Goal: Feedback & Contribution: Submit feedback/report problem

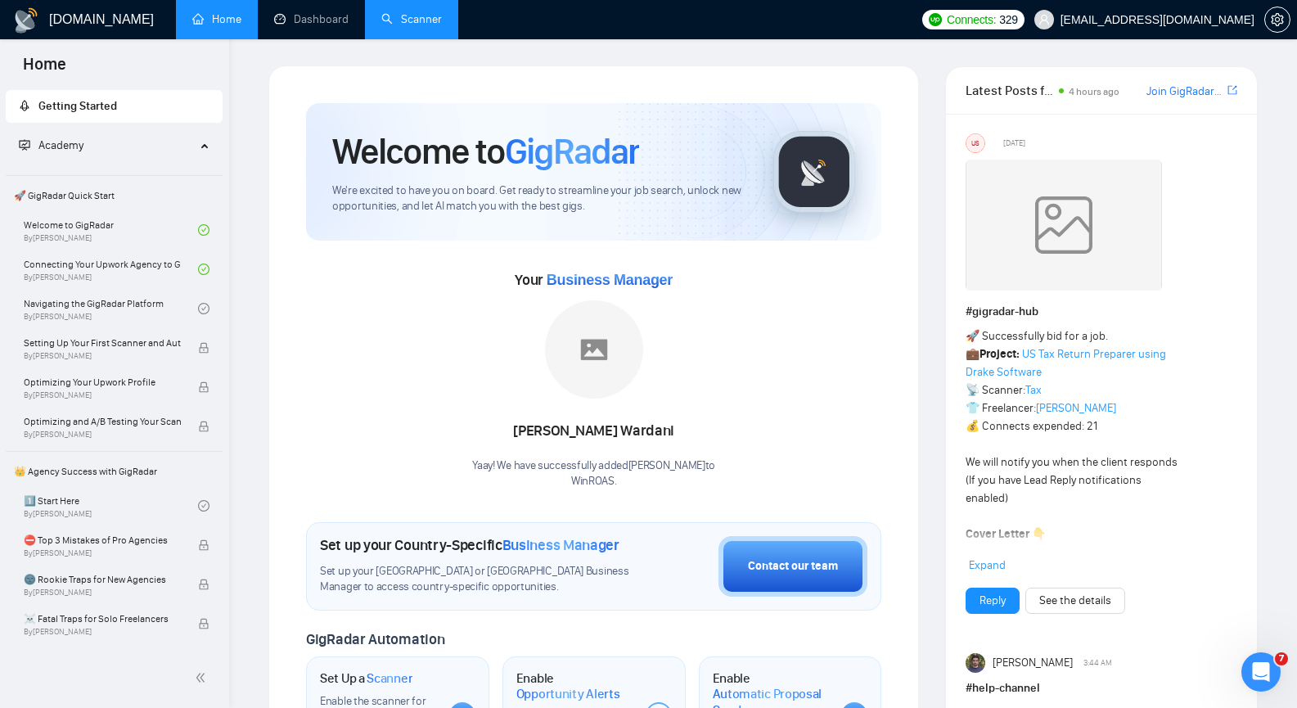
click at [401, 12] on link "Scanner" at bounding box center [411, 19] width 61 height 14
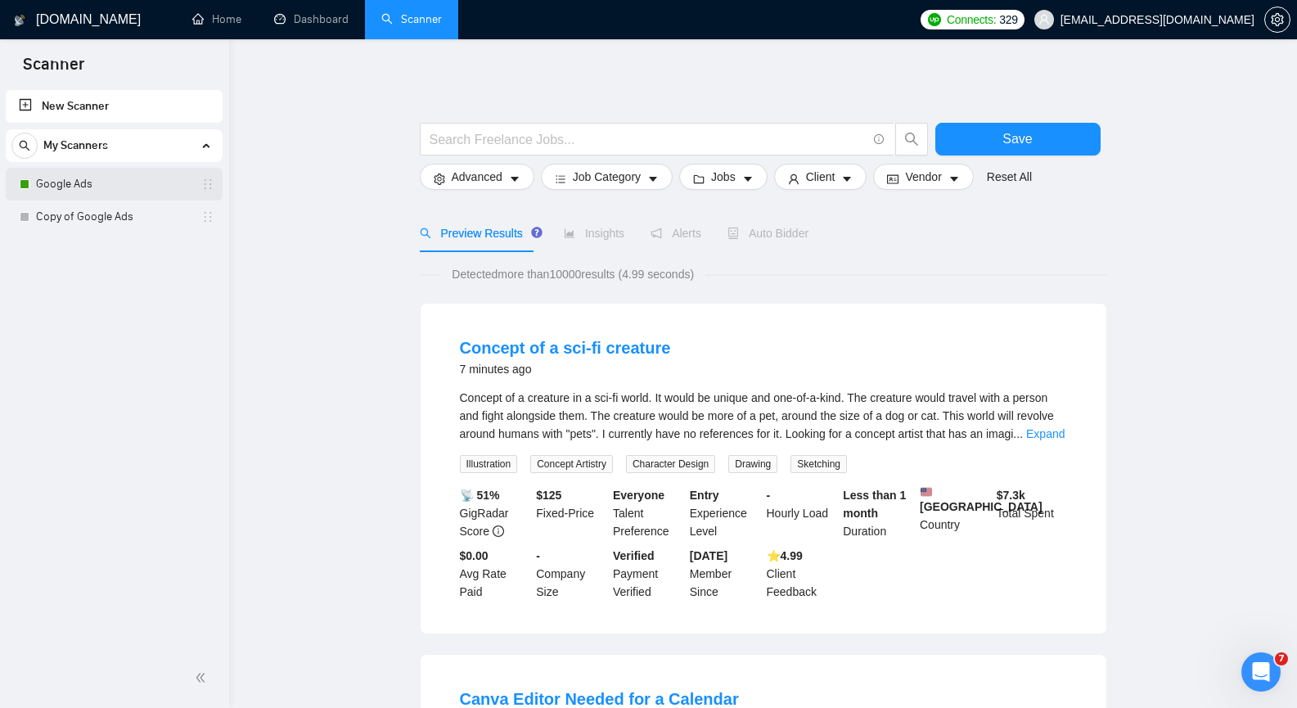
click at [100, 183] on link "Google Ads" at bounding box center [113, 184] width 155 height 33
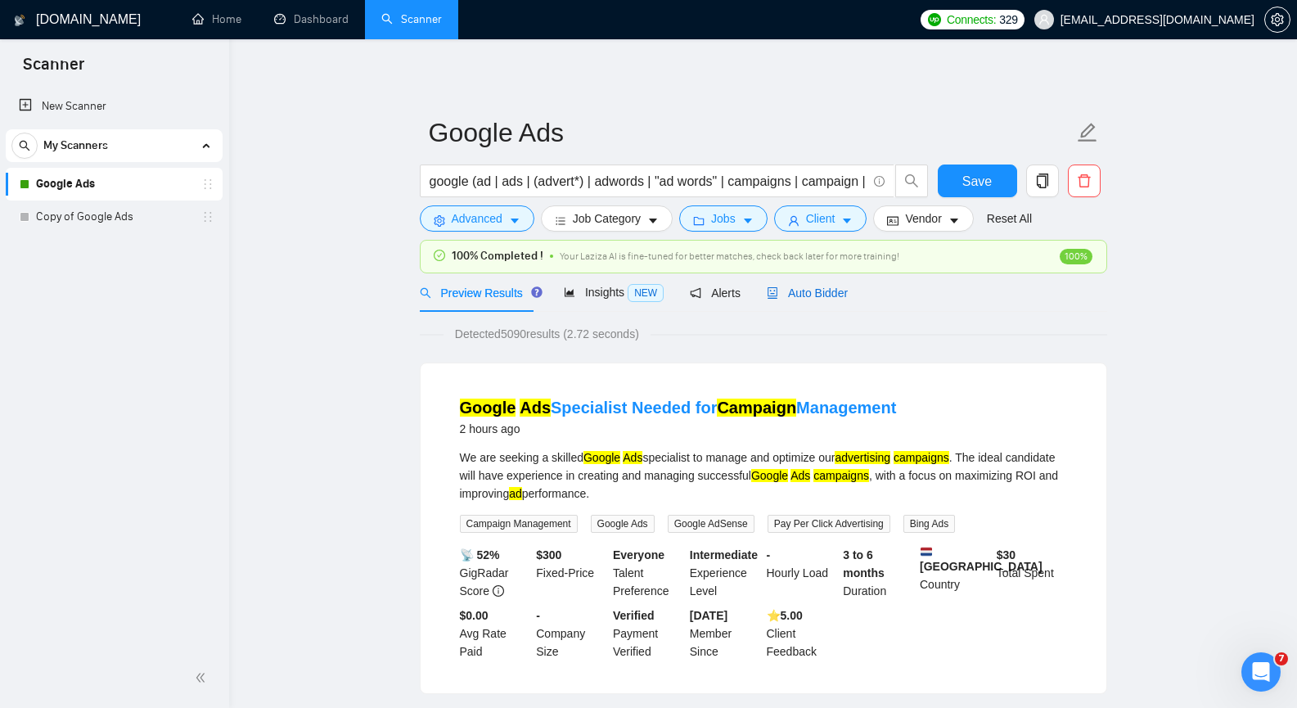
click at [805, 297] on span "Auto Bidder" at bounding box center [807, 292] width 81 height 13
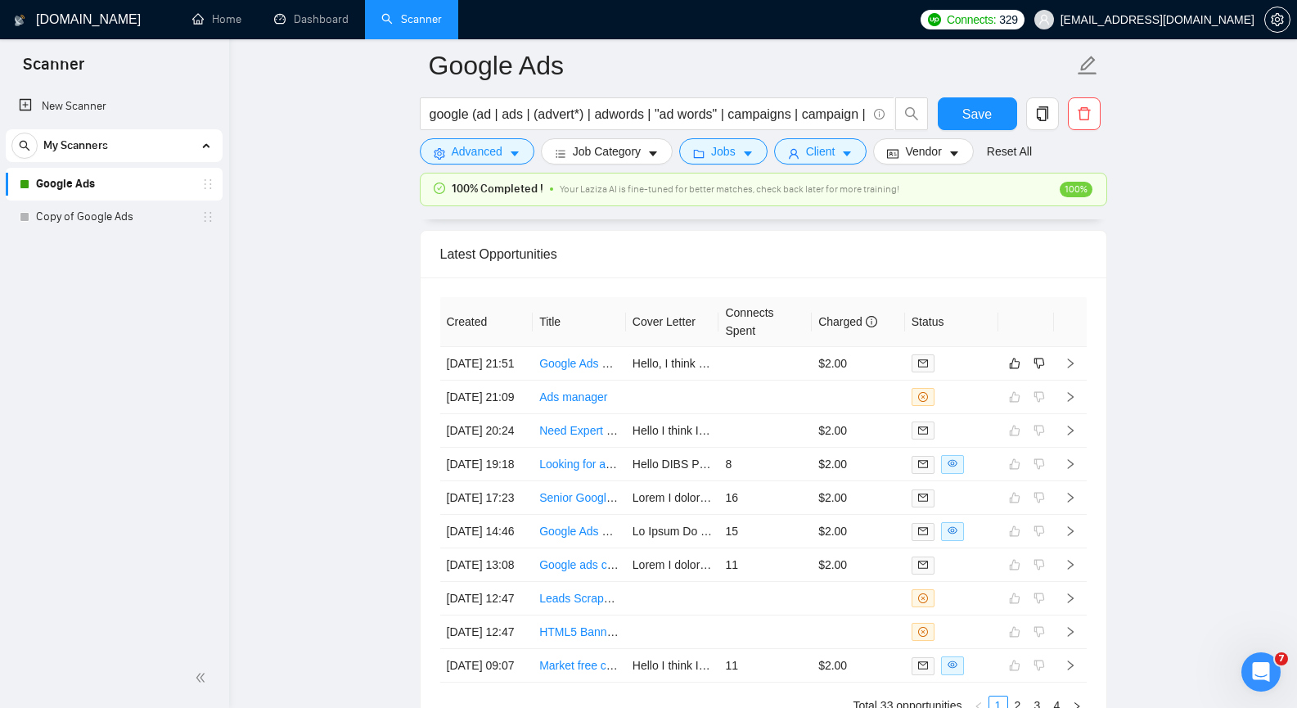
scroll to position [4092, 0]
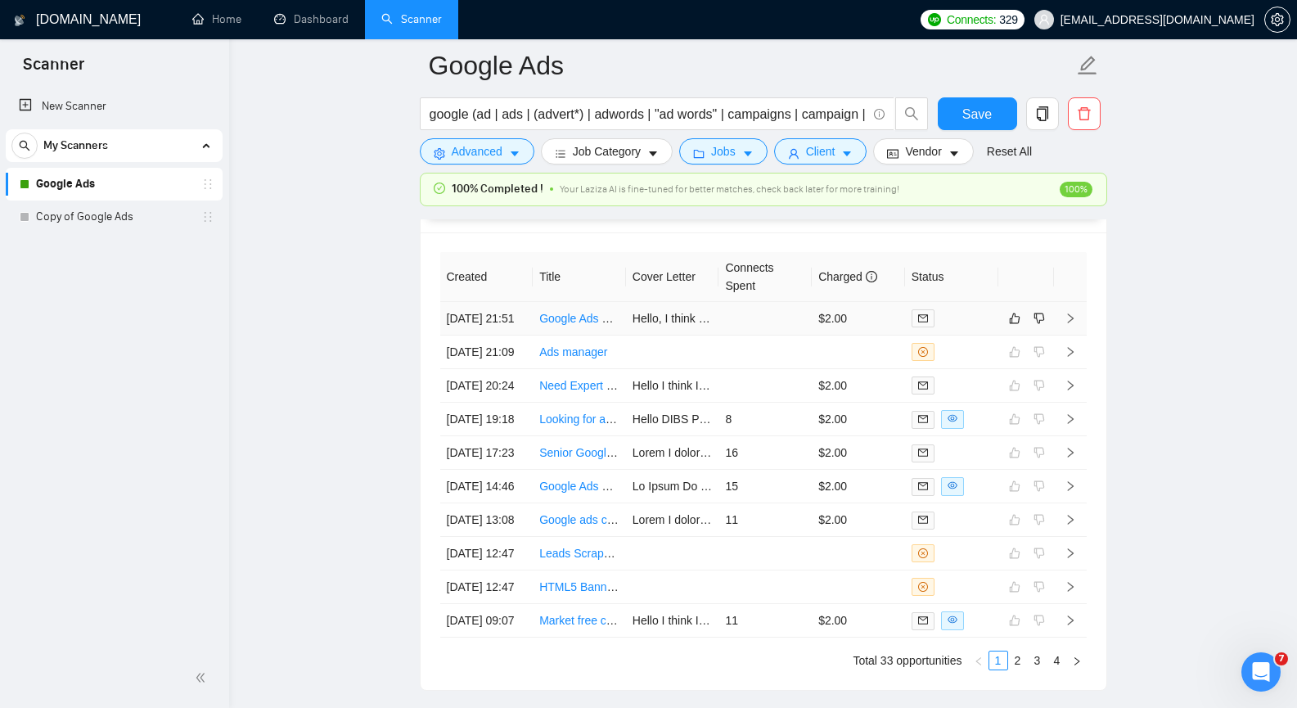
click at [1074, 324] on icon "right" at bounding box center [1070, 318] width 11 height 11
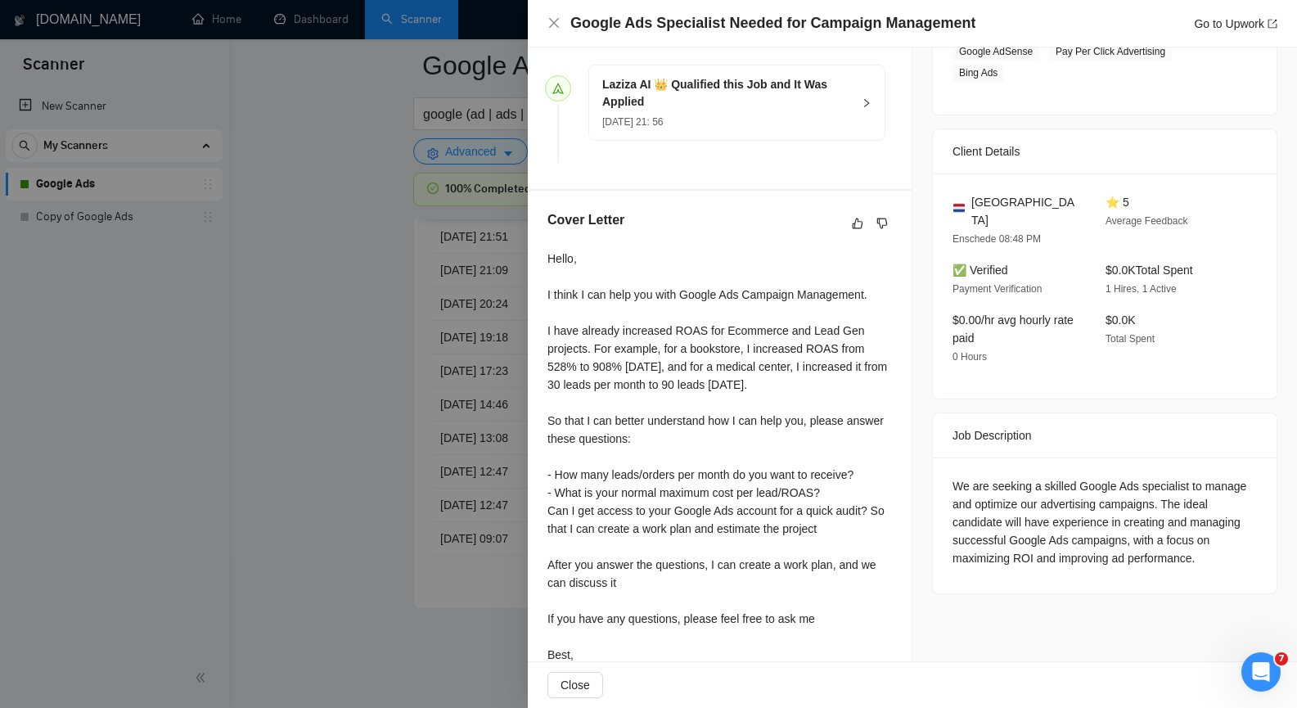
scroll to position [321, 0]
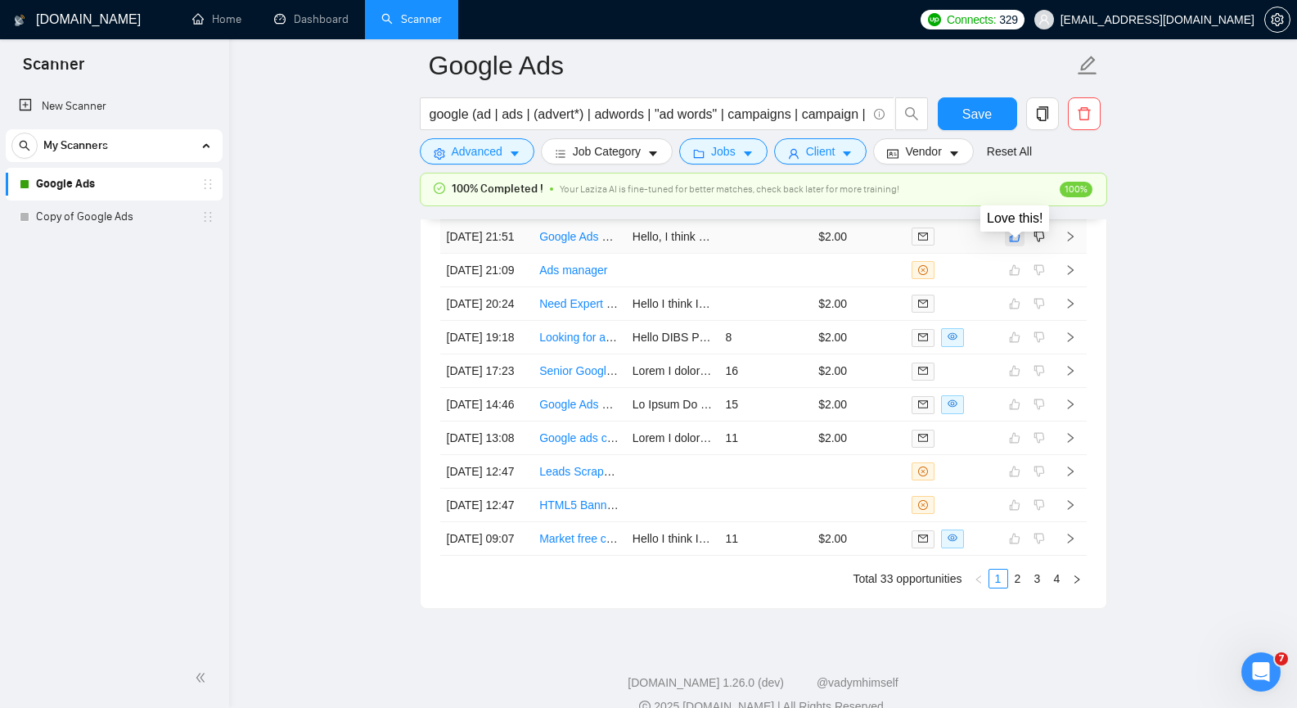
click at [1017, 243] on icon "like" at bounding box center [1014, 236] width 11 height 13
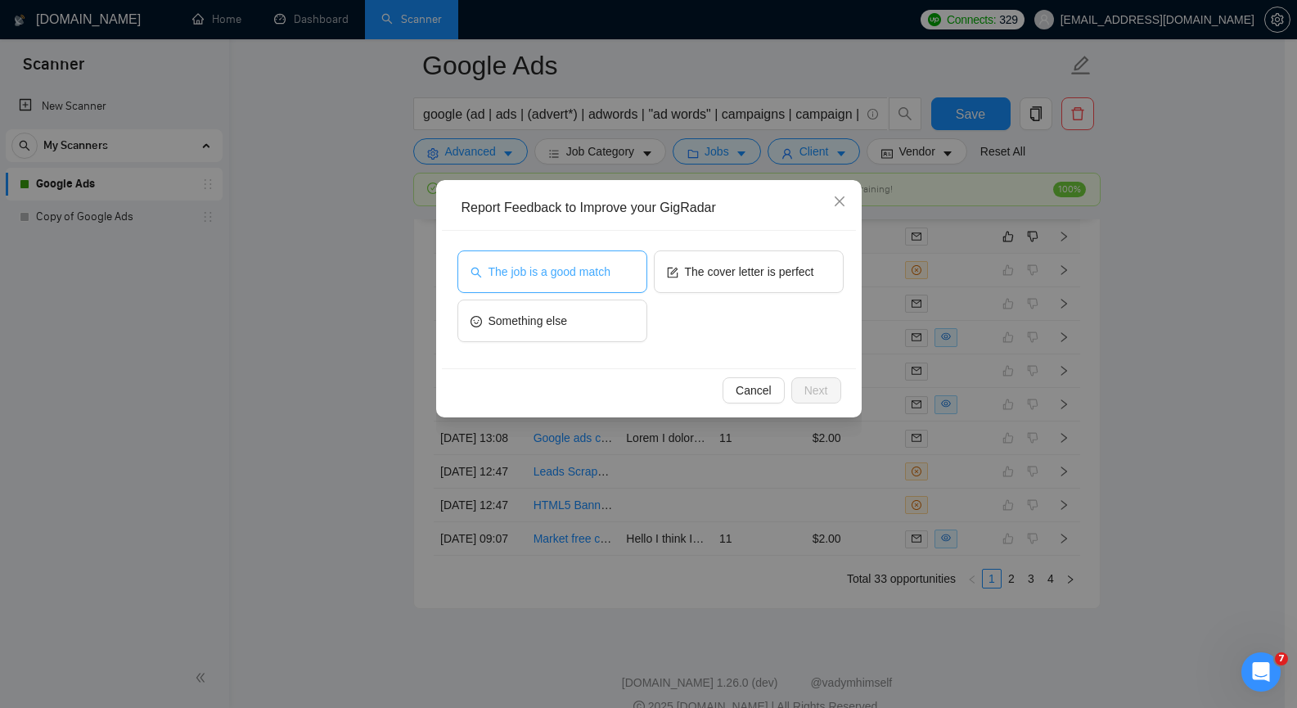
click at [552, 260] on button "The job is a good match" at bounding box center [552, 271] width 190 height 43
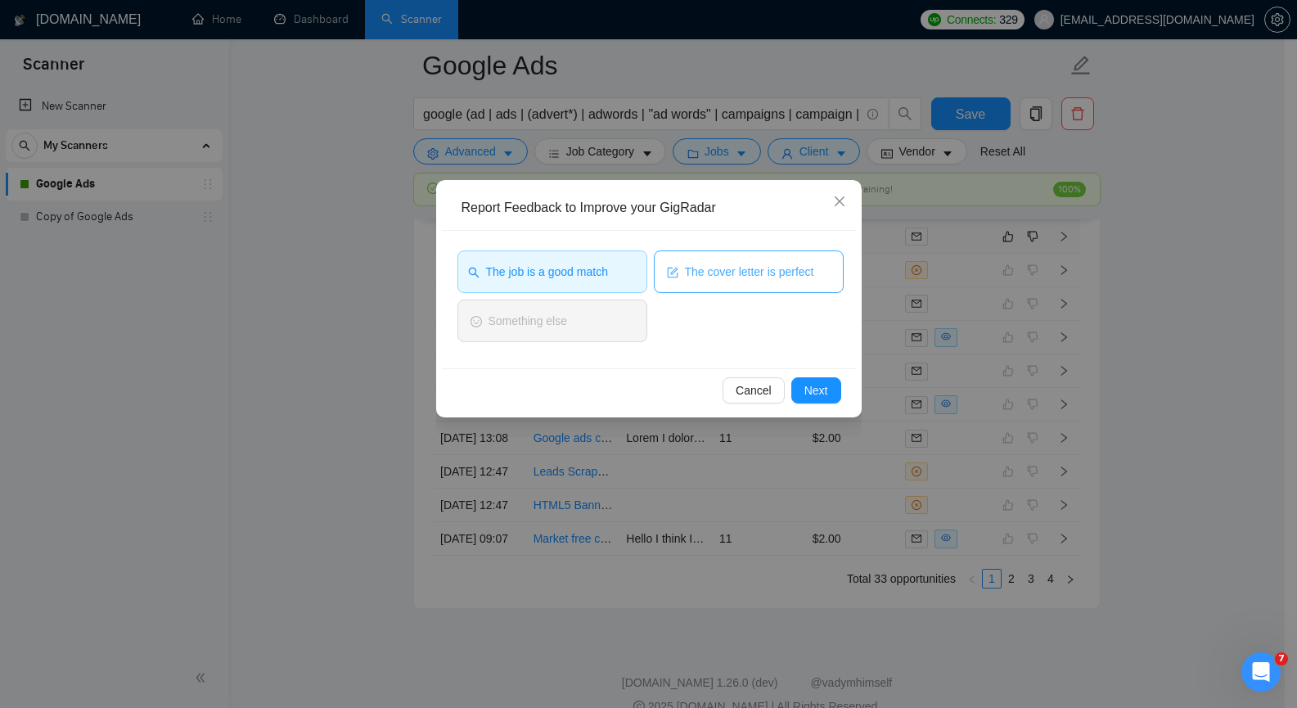
click at [675, 266] on span "form" at bounding box center [672, 271] width 11 height 12
click at [810, 384] on span "Next" at bounding box center [816, 390] width 24 height 18
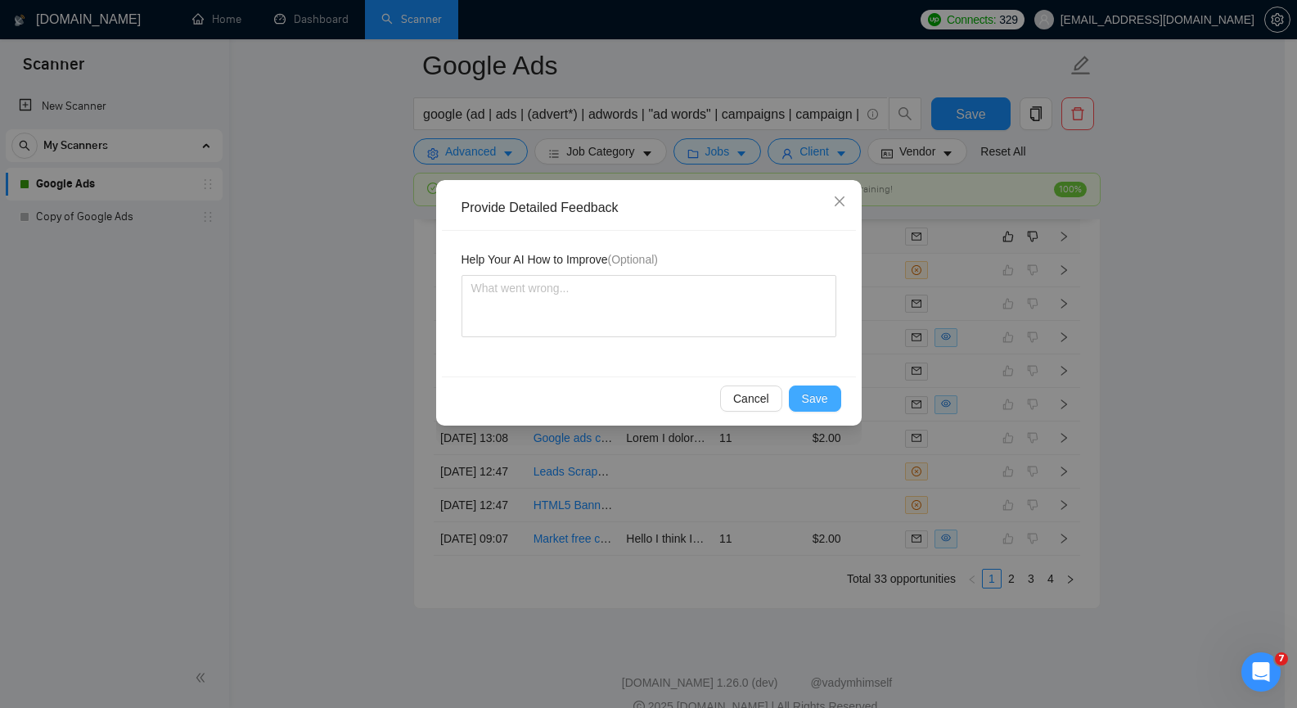
click at [818, 402] on span "Save" at bounding box center [815, 399] width 26 height 18
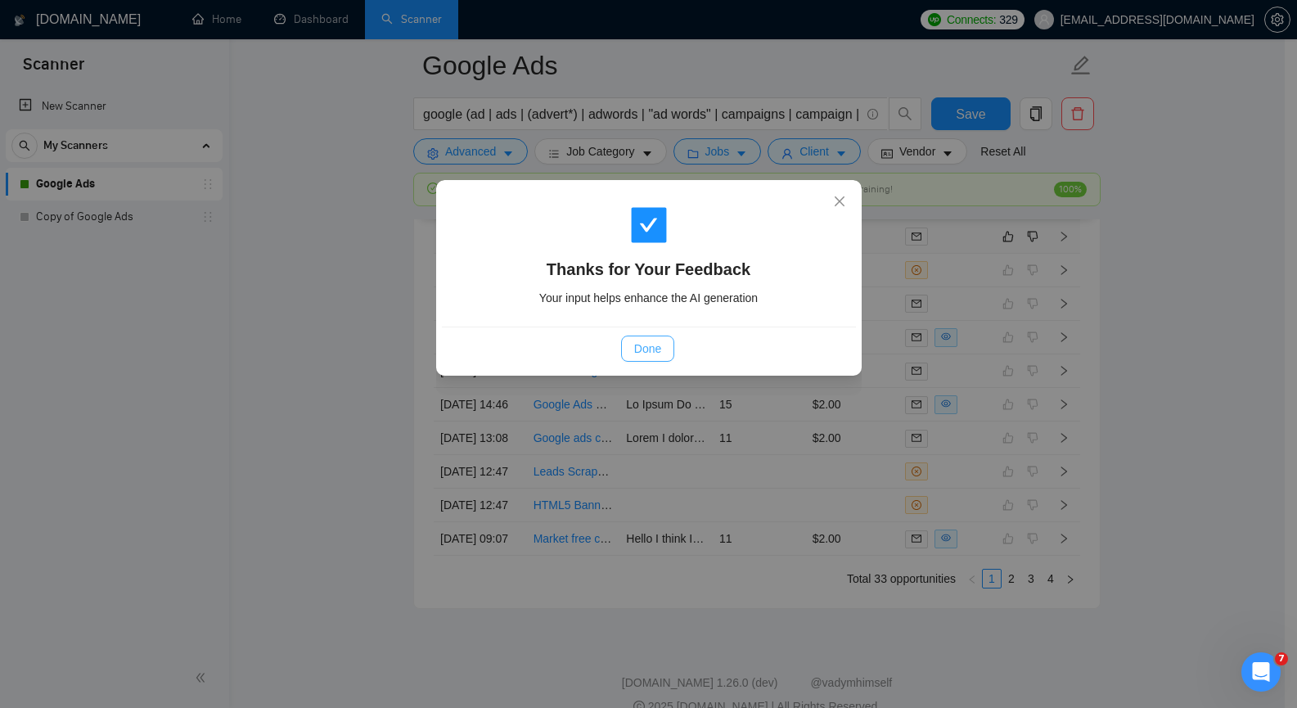
drag, startPoint x: 663, startPoint y: 357, endPoint x: 708, endPoint y: 341, distance: 47.6
click at [663, 356] on button "Done" at bounding box center [647, 349] width 53 height 26
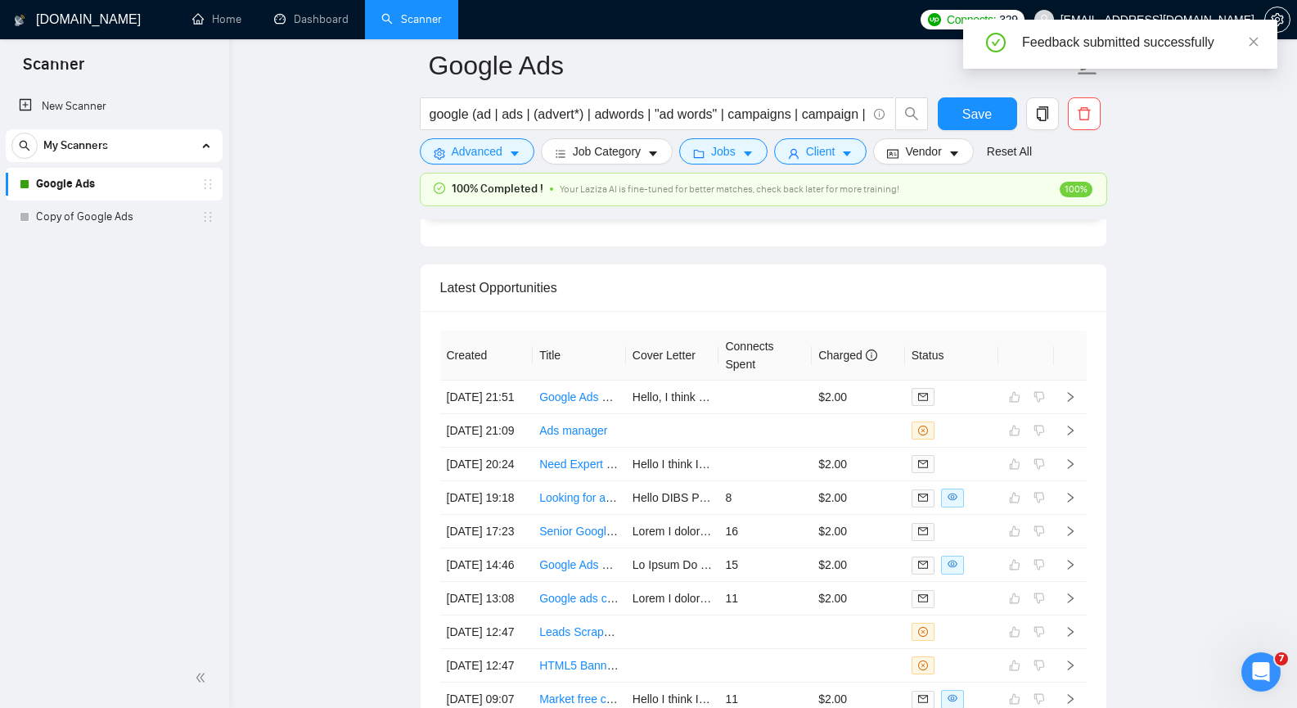
scroll to position [4010, 0]
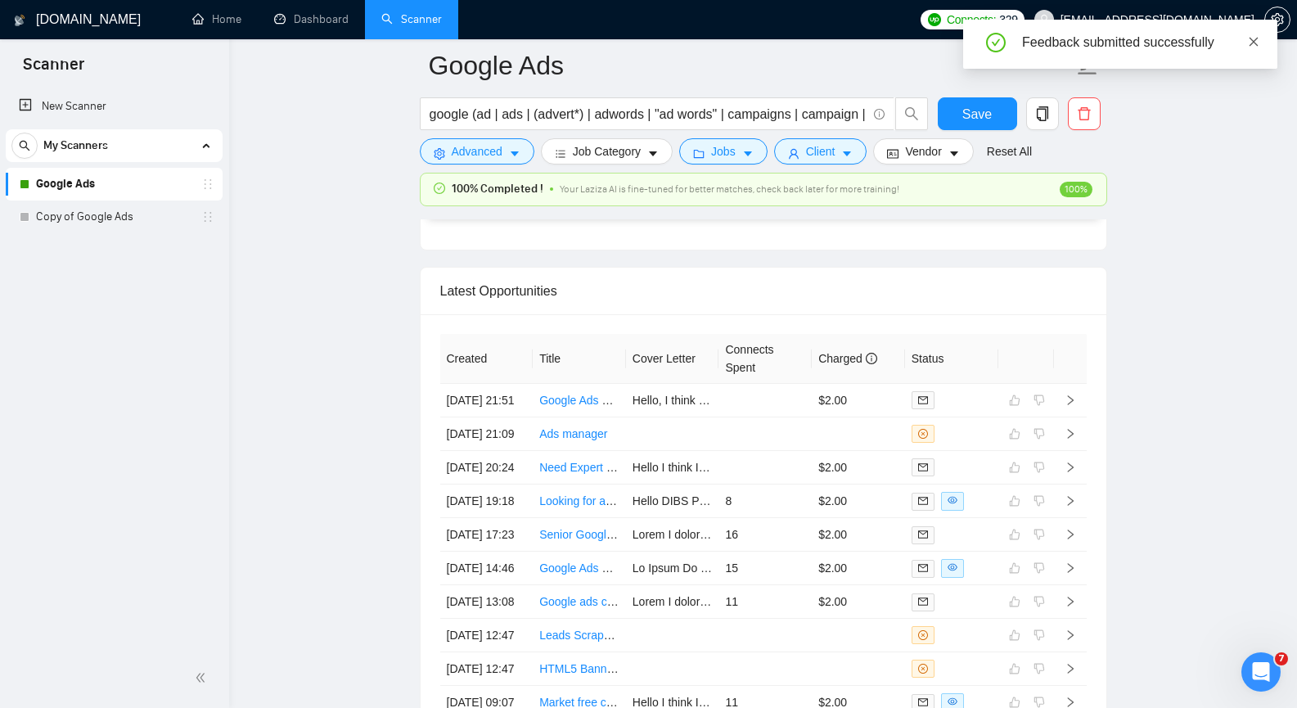
click at [1252, 43] on icon "close" at bounding box center [1253, 41] width 11 height 11
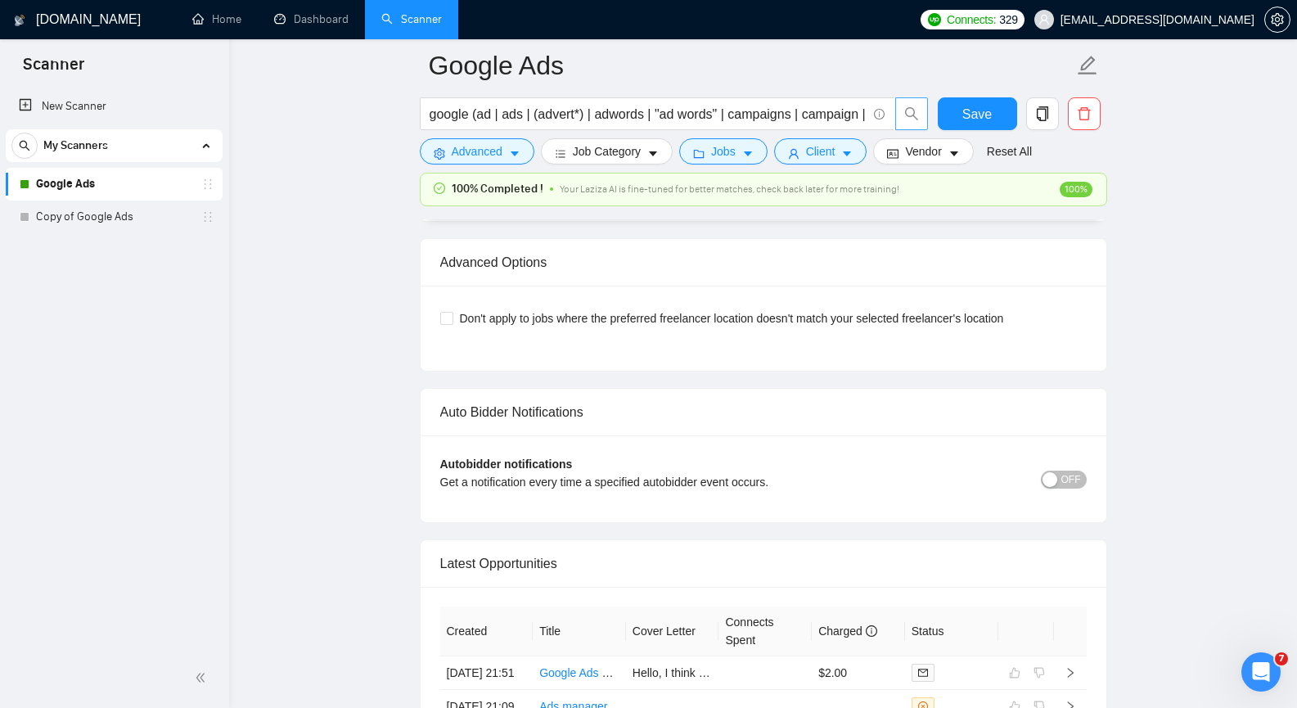
scroll to position [3711, 0]
